Goal: Task Accomplishment & Management: Use online tool/utility

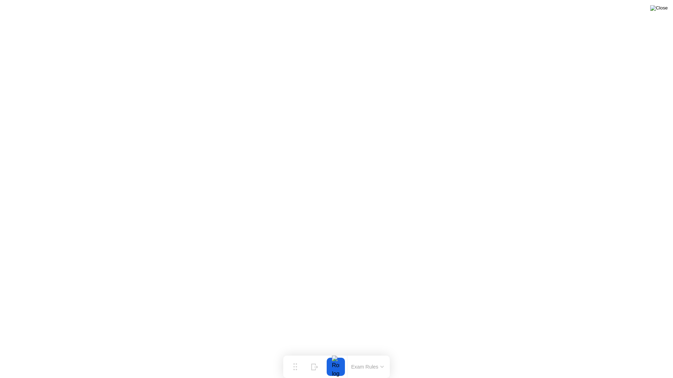
click at [662, 11] on img at bounding box center [659, 8] width 18 height 6
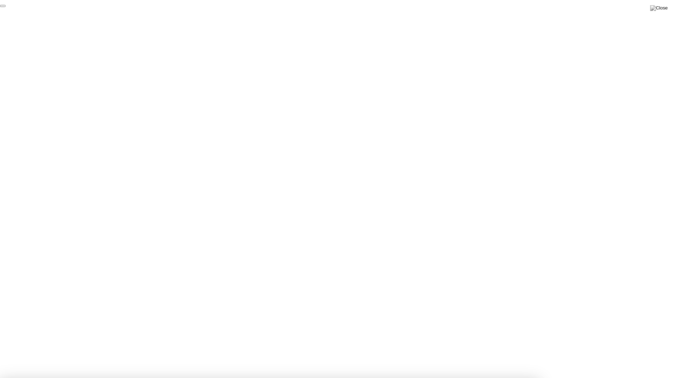
click at [6, 7] on button "End Proctoring Session" at bounding box center [3, 6] width 6 height 2
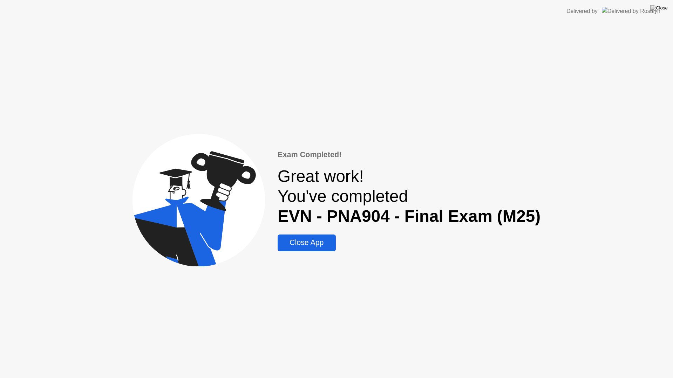
click at [315, 243] on div "Close App" at bounding box center [307, 243] width 54 height 9
